Goal: Task Accomplishment & Management: Manage account settings

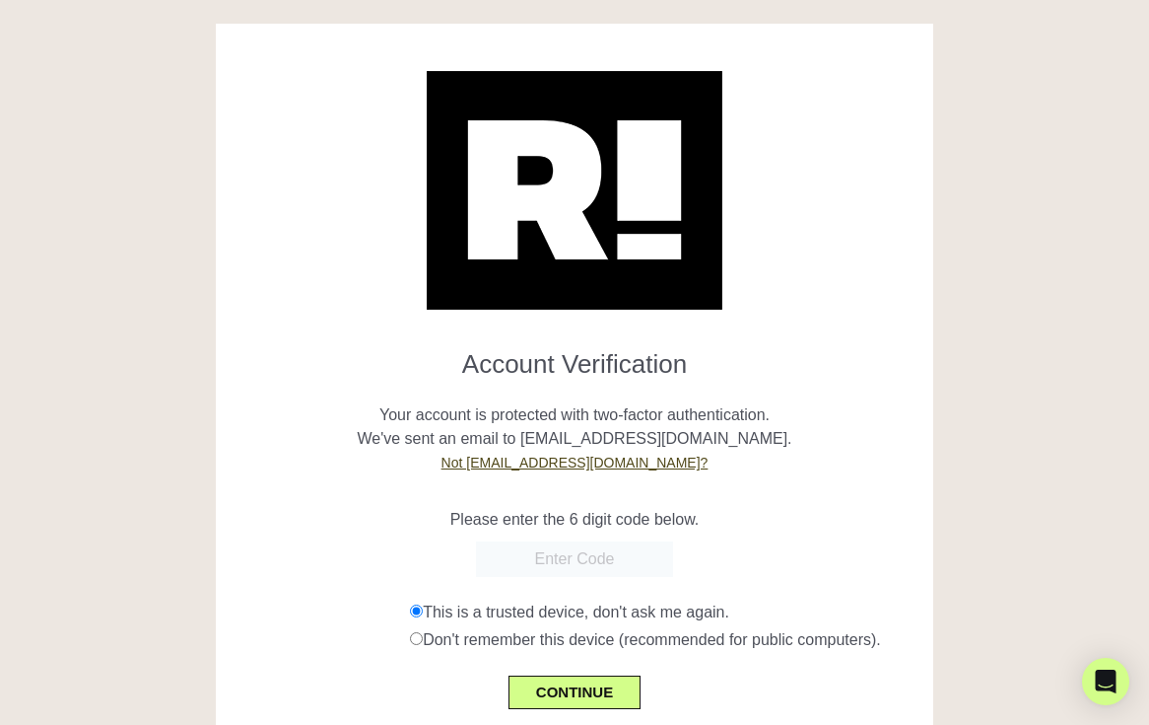
type input "9/25"
paste input "295777"
type input "295777"
click at [548, 688] on button "CONTINUE" at bounding box center [575, 692] width 132 height 34
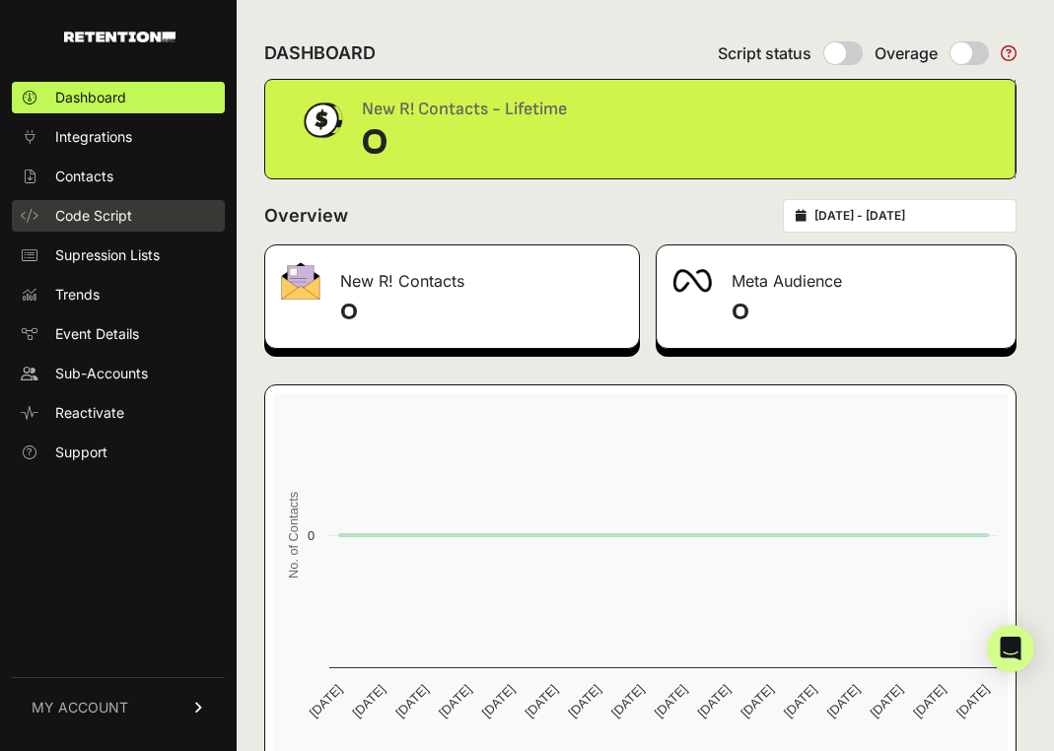
click at [104, 218] on span "Code Script" at bounding box center [93, 216] width 77 height 20
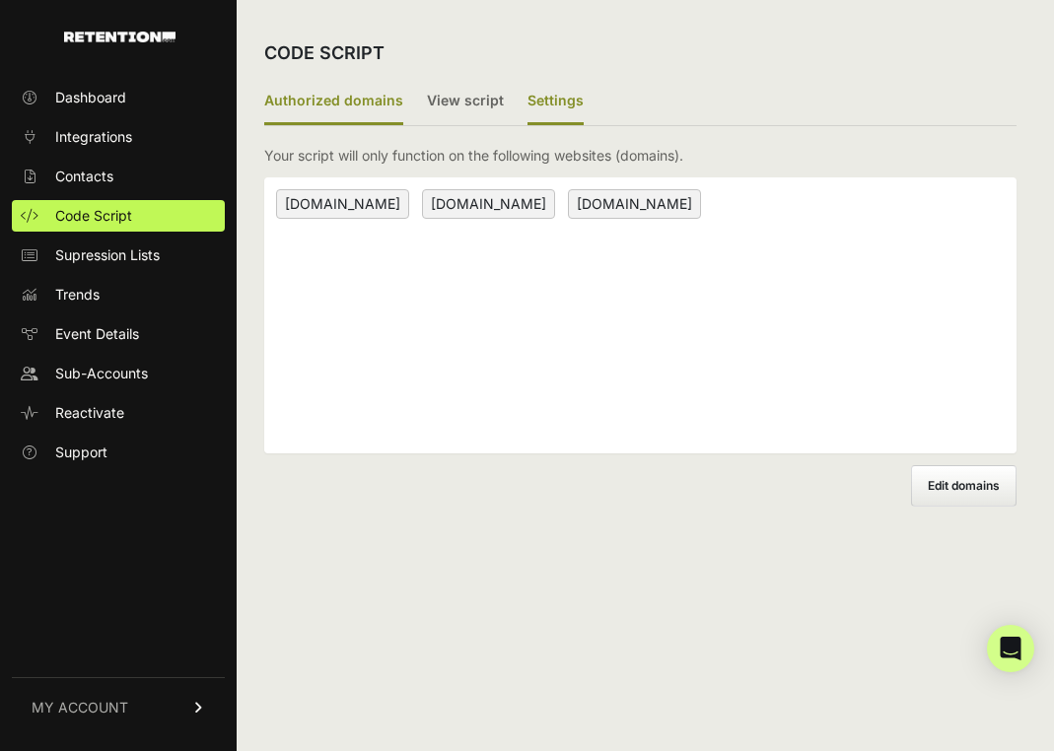
click at [539, 118] on label "Settings" at bounding box center [555, 102] width 56 height 46
click at [0, 0] on input "Settings" at bounding box center [0, 0] width 0 height 0
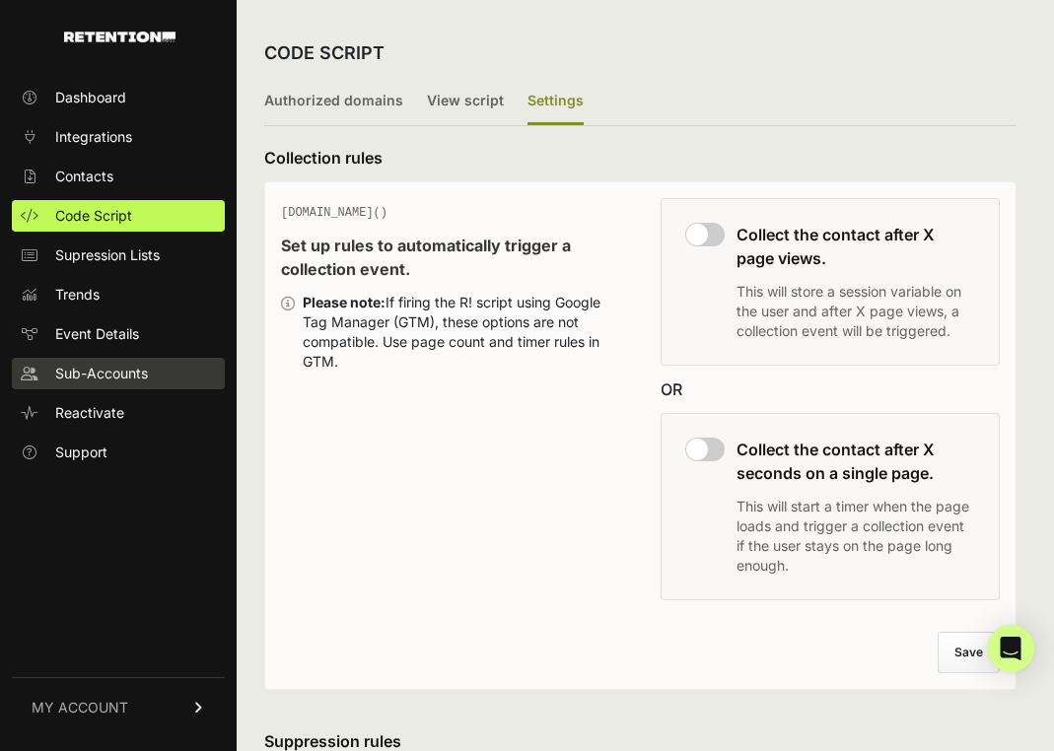
click at [102, 377] on span "Sub-Accounts" at bounding box center [101, 374] width 93 height 20
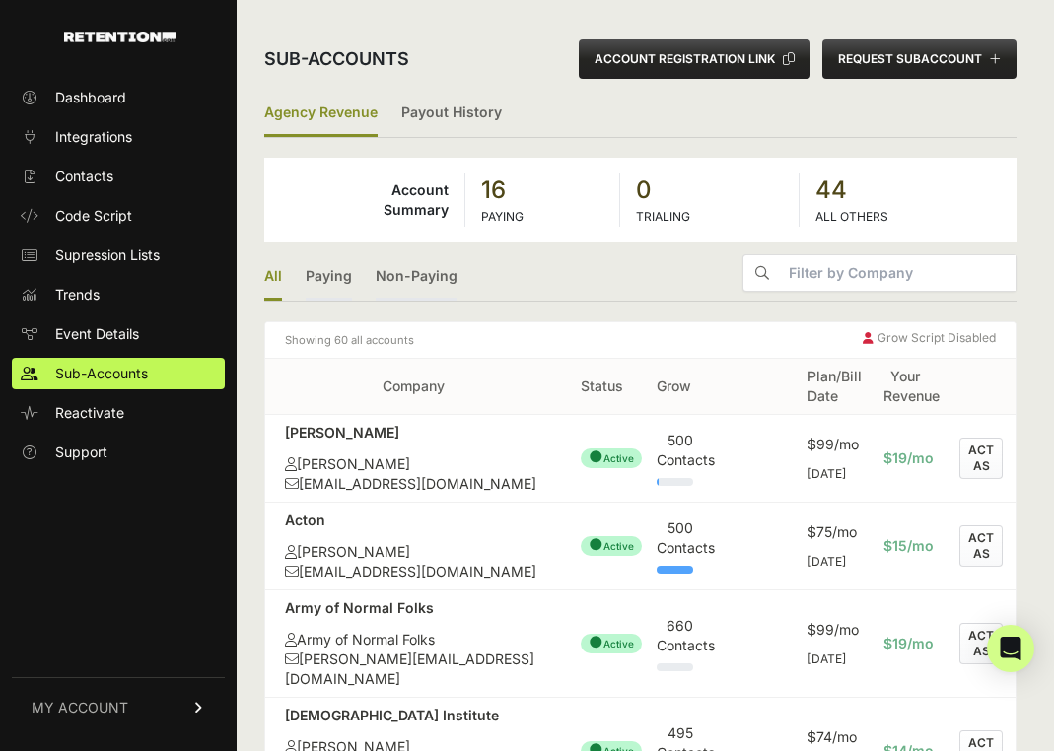
scroll to position [1285, 0]
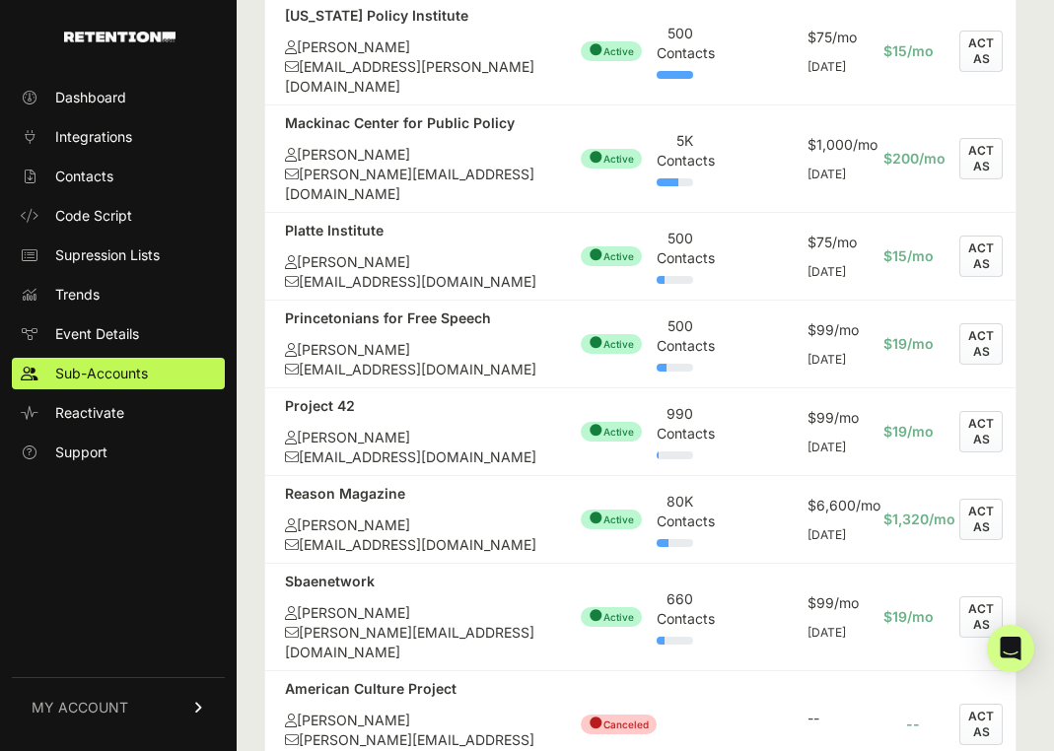
click at [967, 499] on button "ACT AS" at bounding box center [980, 519] width 43 height 41
